Goal: Task Accomplishment & Management: Use online tool/utility

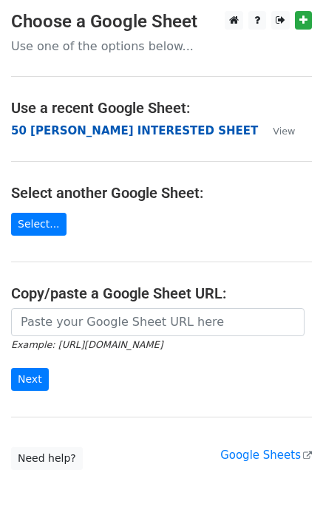
click at [52, 135] on strong "50 KEVIN INTERESTED SHEET" at bounding box center [134, 130] width 247 height 13
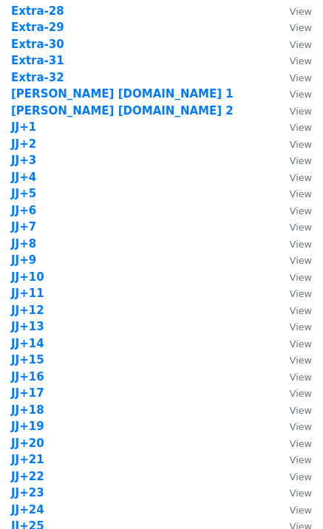
scroll to position [1181, 0]
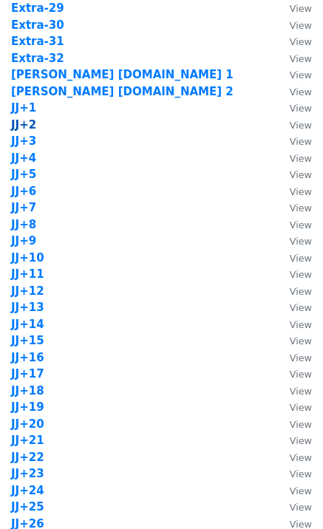
click at [27, 123] on strong "JJ+2" at bounding box center [23, 124] width 25 height 13
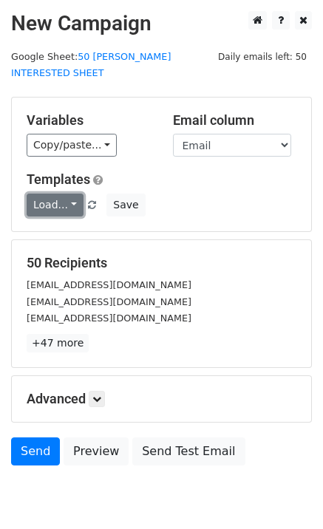
click at [66, 199] on link "Load..." at bounding box center [55, 204] width 57 height 23
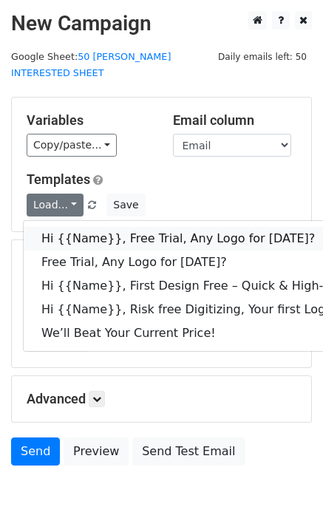
click at [91, 227] on link "Hi {{Name}}, Free Trial, Any Logo for today?" at bounding box center [236, 239] width 424 height 24
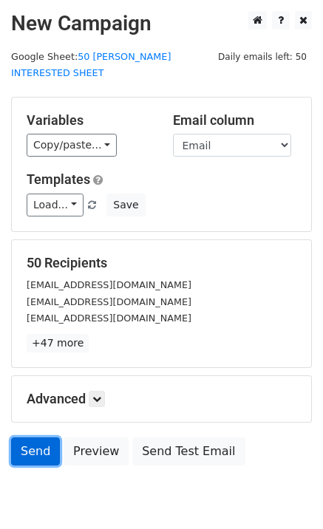
click at [31, 437] on link "Send" at bounding box center [35, 451] width 49 height 28
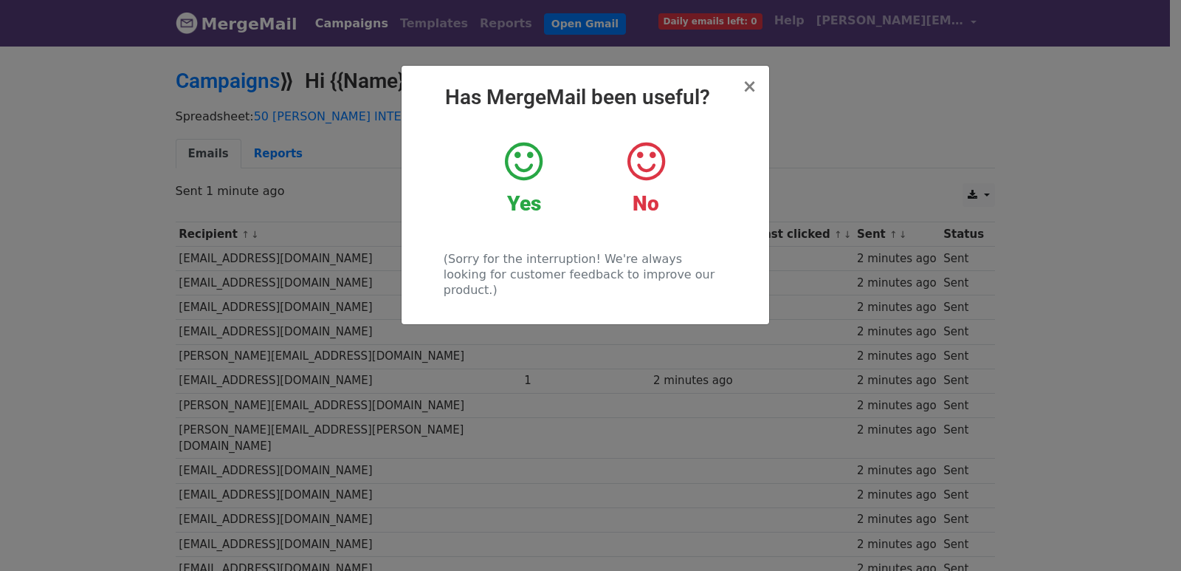
click at [297, 174] on div "× Has MergeMail been useful? Yes No (Sorry for the interruption! We're always l…" at bounding box center [590, 307] width 1181 height 526
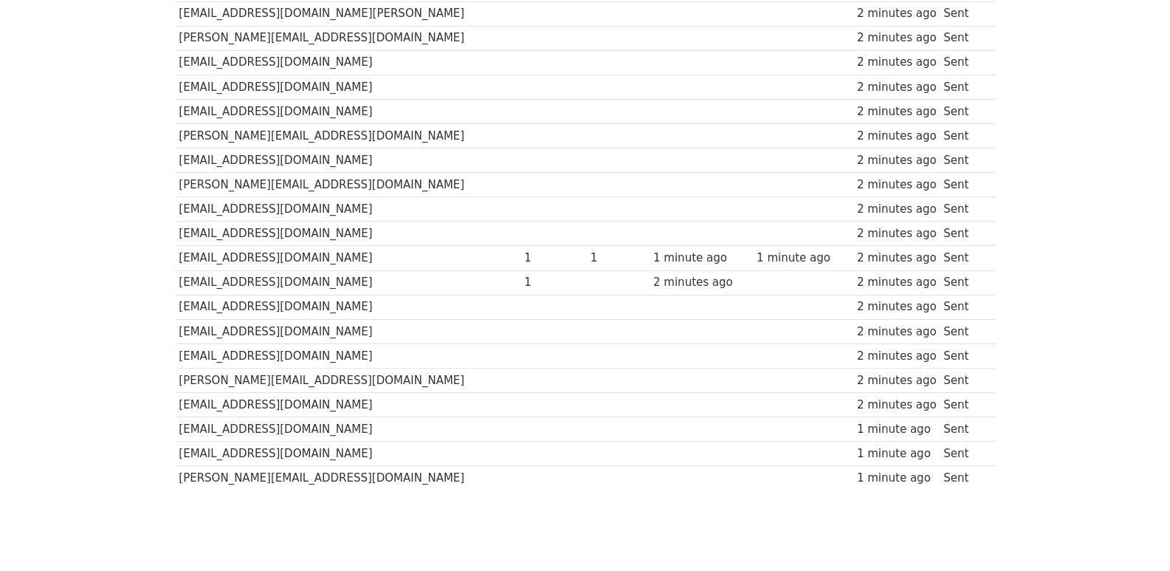
scroll to position [1028, 0]
